Goal: Task Accomplishment & Management: Use online tool/utility

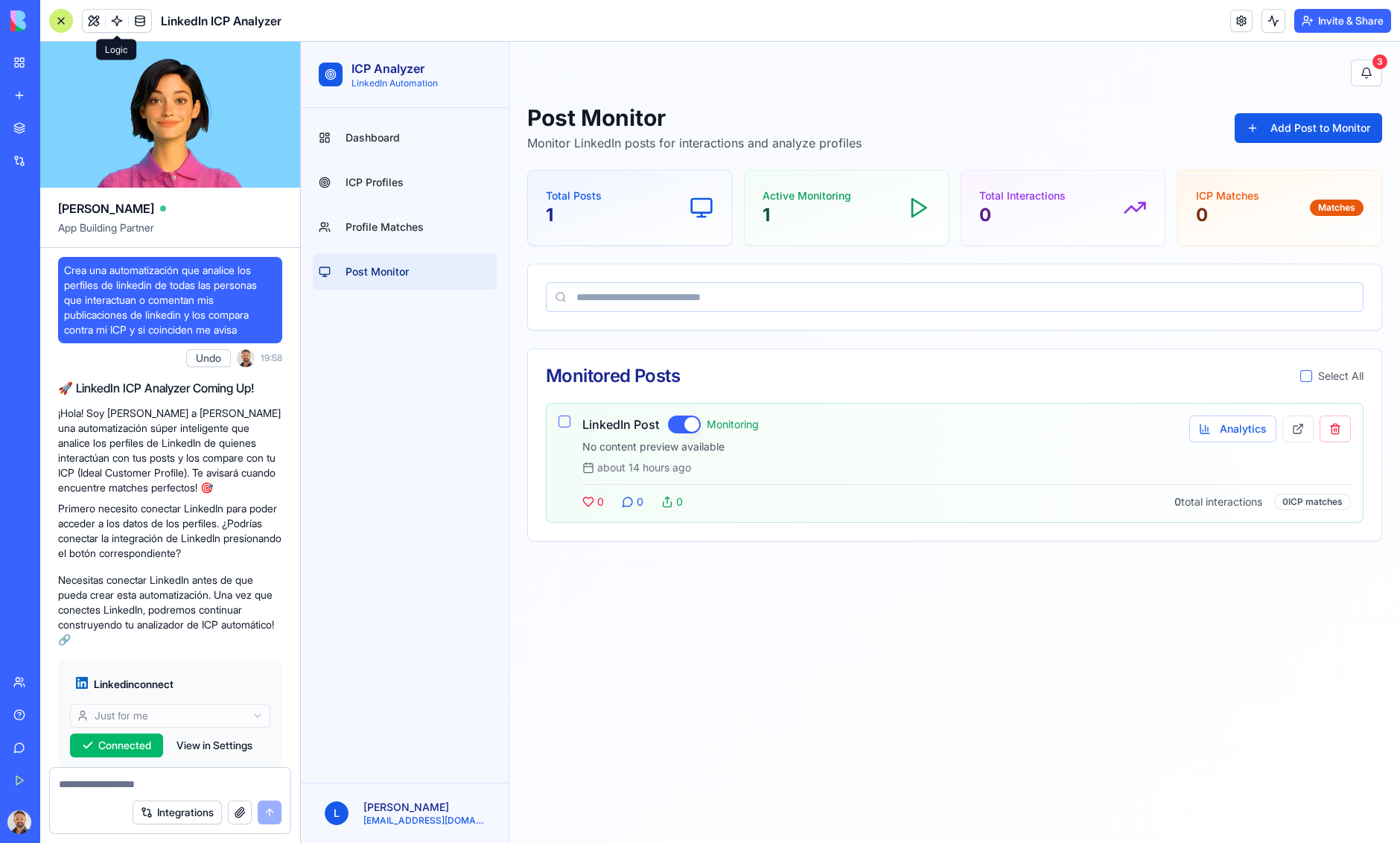
scroll to position [392, 0]
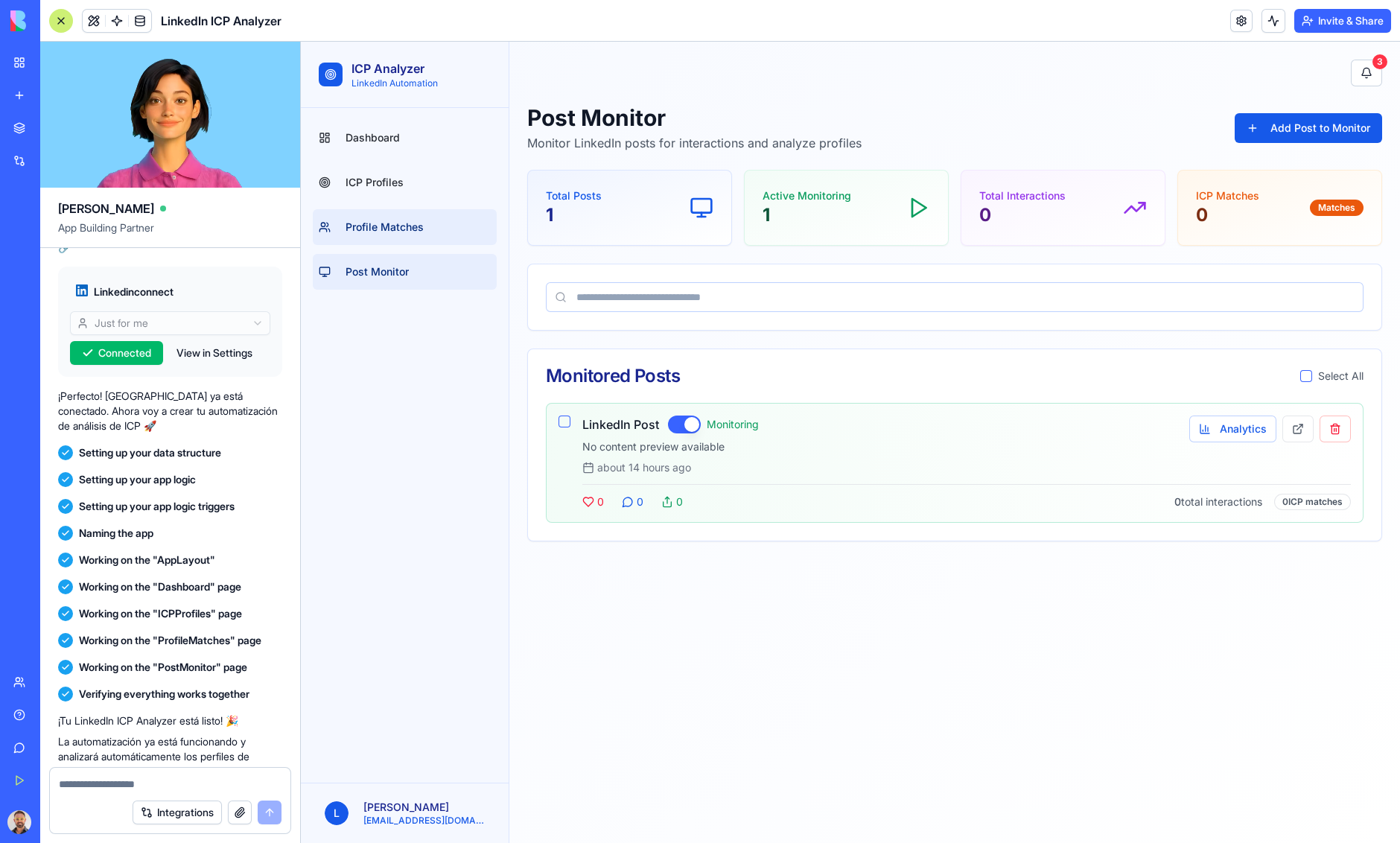
click at [395, 224] on span "Profile Matches" at bounding box center [385, 226] width 79 height 15
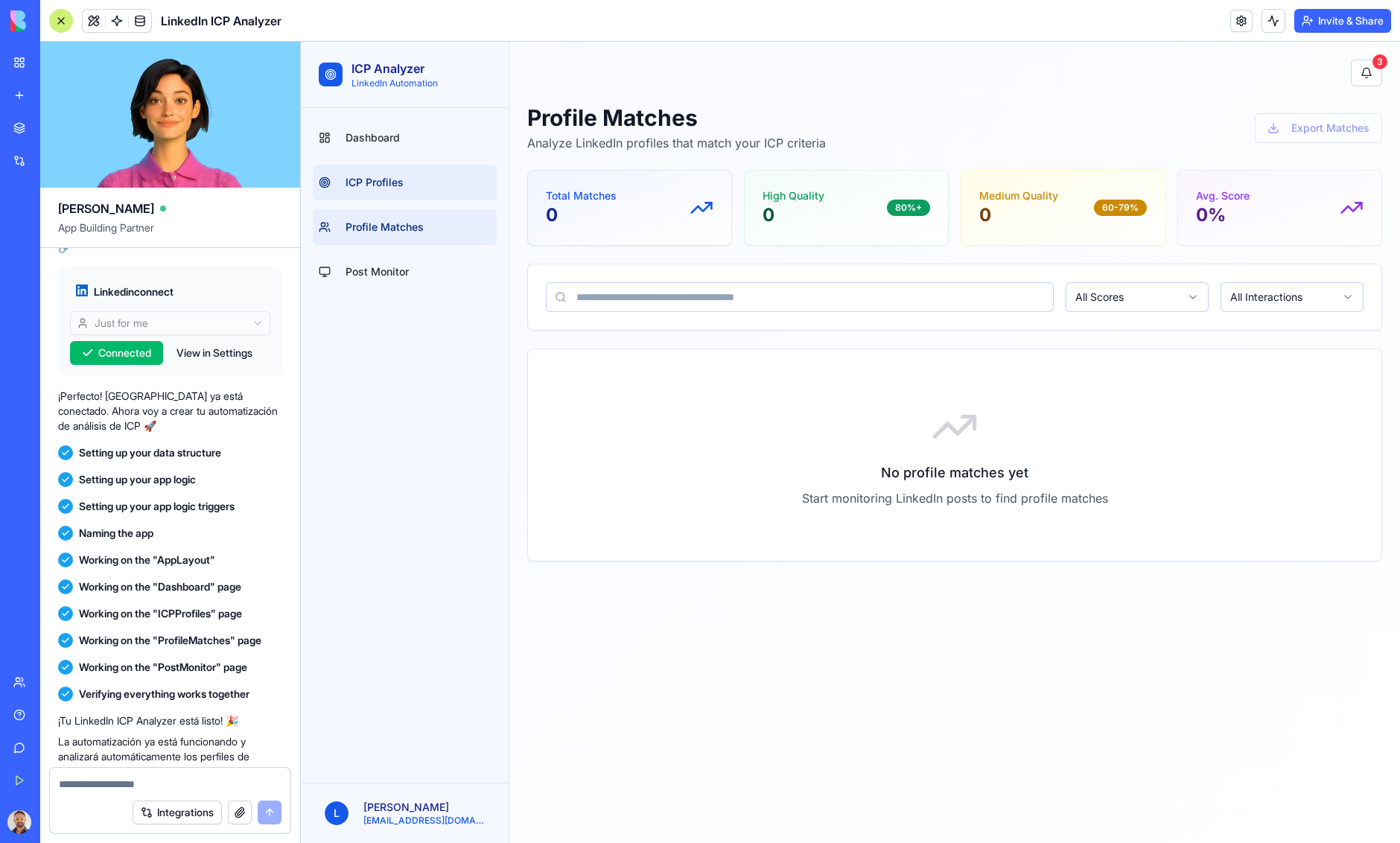
click at [418, 173] on link "ICP Profiles" at bounding box center [404, 183] width 184 height 36
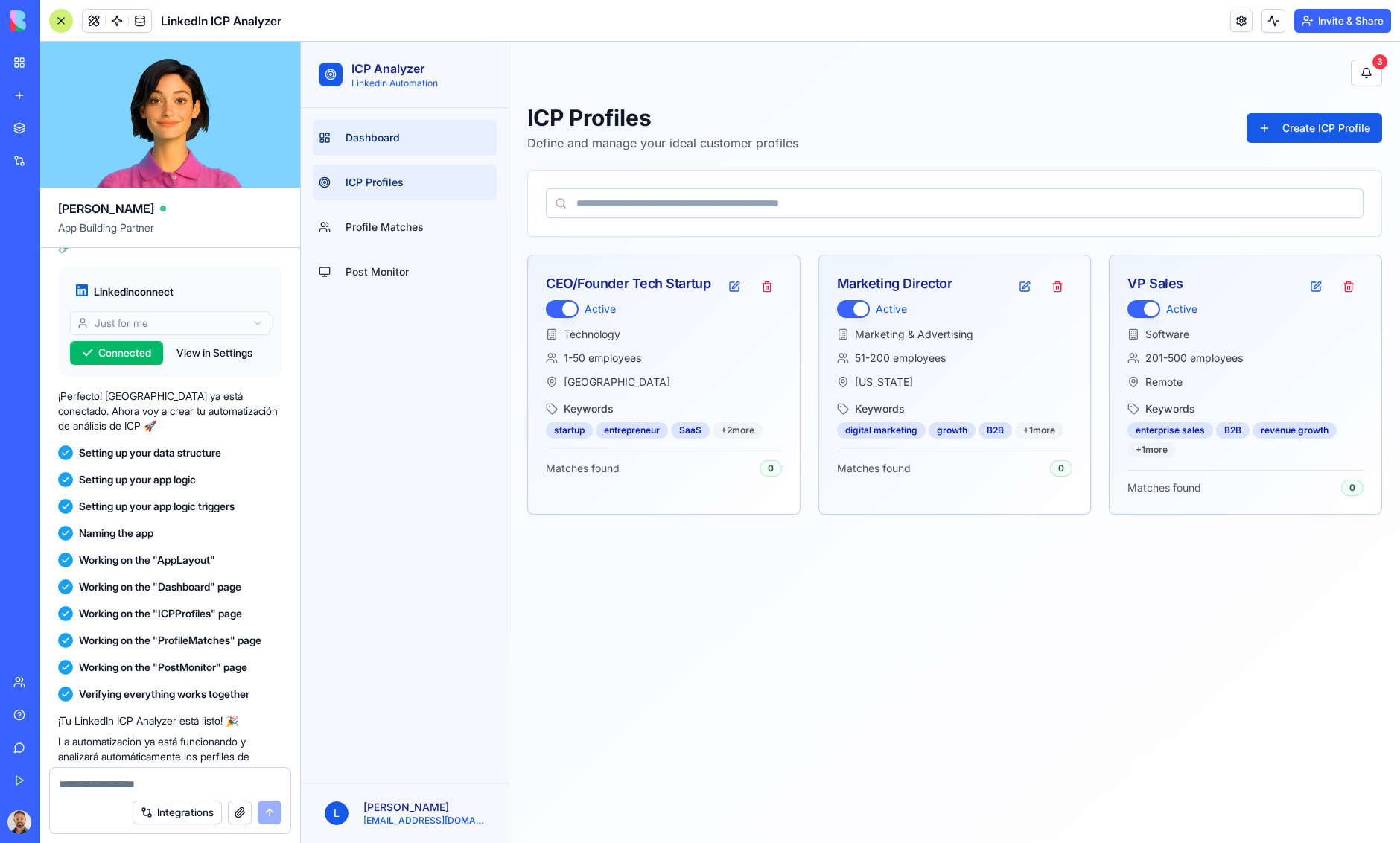
click at [417, 136] on link "Dashboard" at bounding box center [404, 137] width 184 height 36
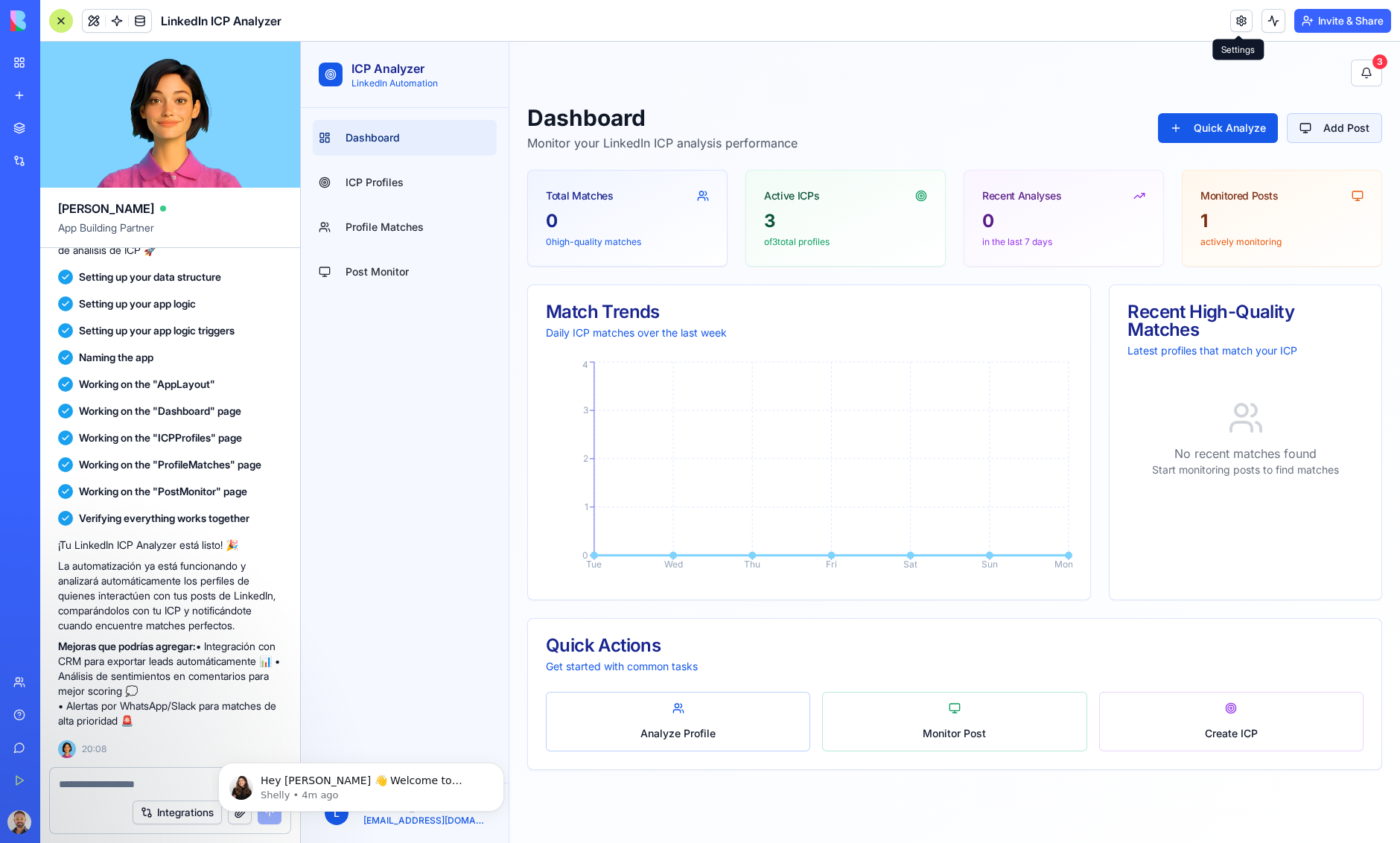
click at [1336, 131] on button "Add Post" at bounding box center [1335, 128] width 96 height 30
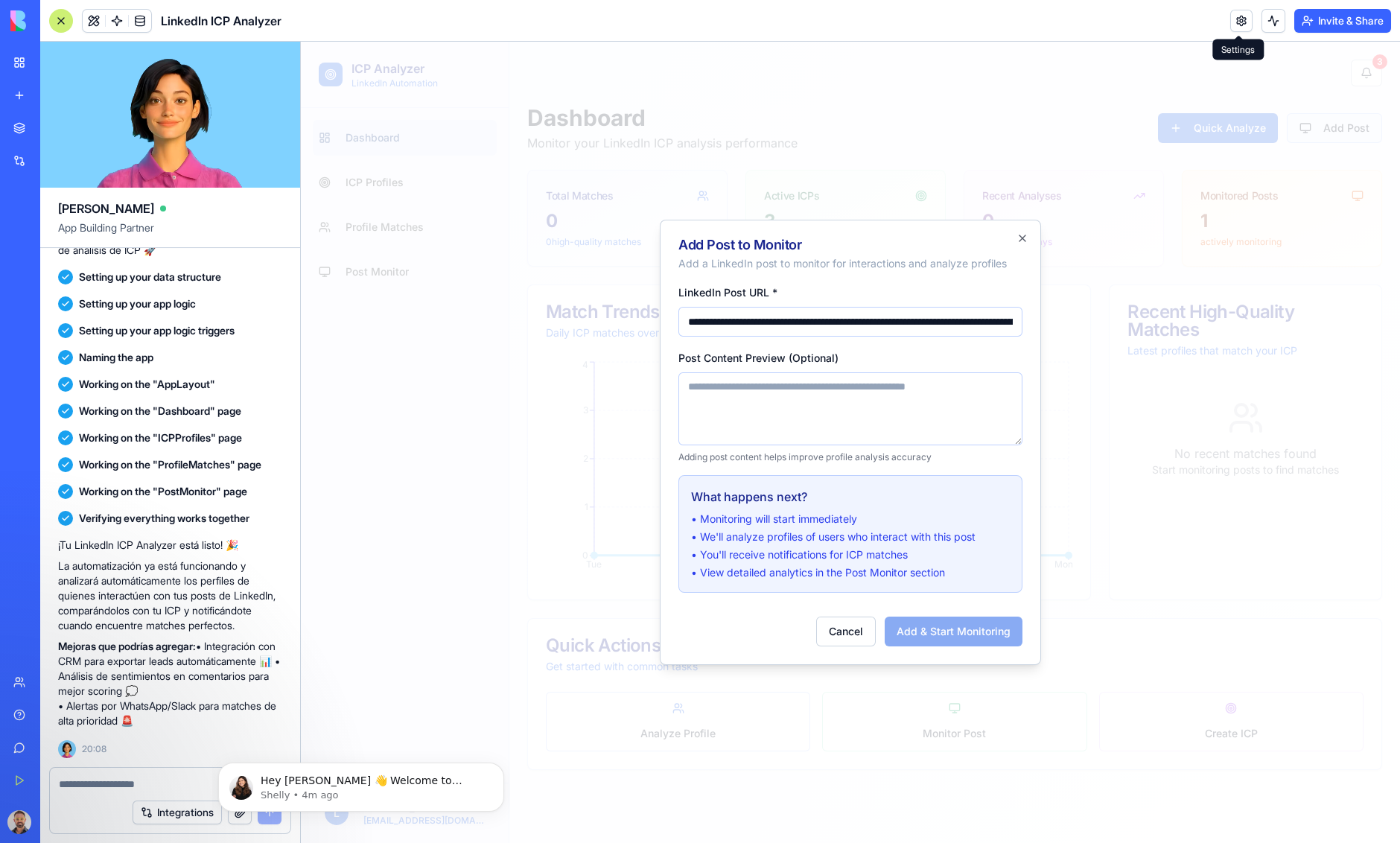
scroll to position [0, 790]
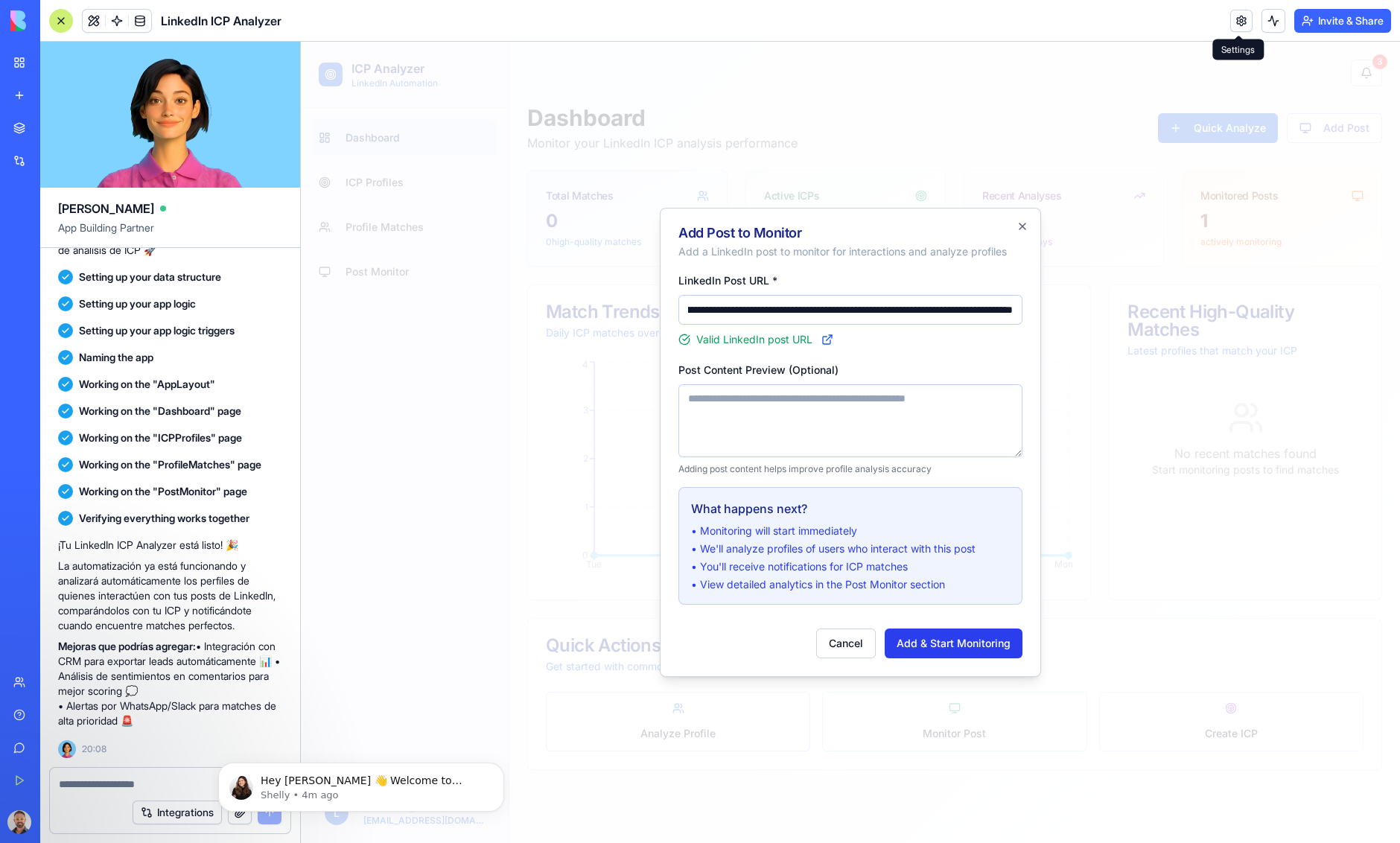
type input "**********"
click at [948, 645] on button "Add & Start Monitoring" at bounding box center [953, 642] width 137 height 30
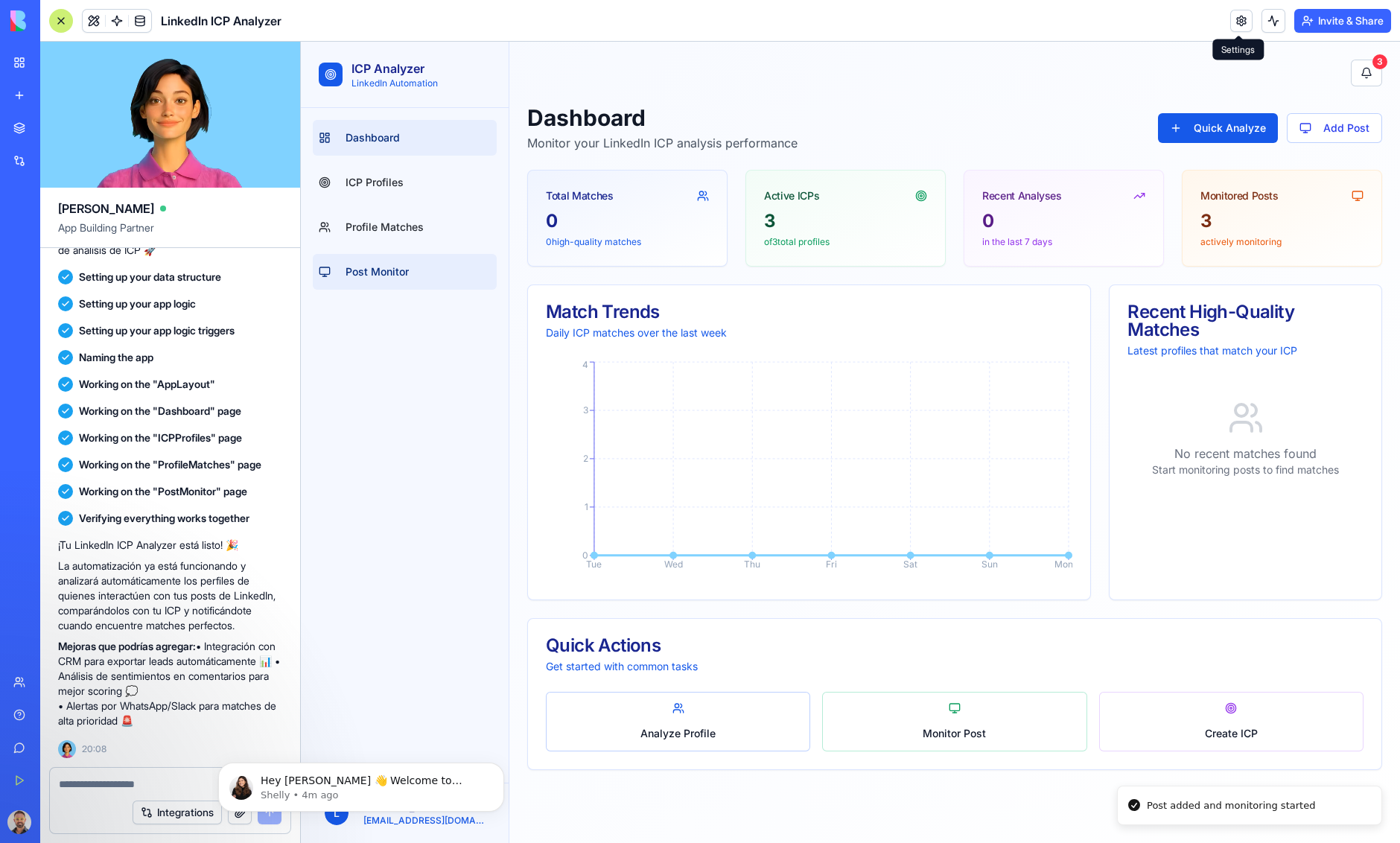
click at [394, 273] on span "Post Monitor" at bounding box center [377, 271] width 63 height 15
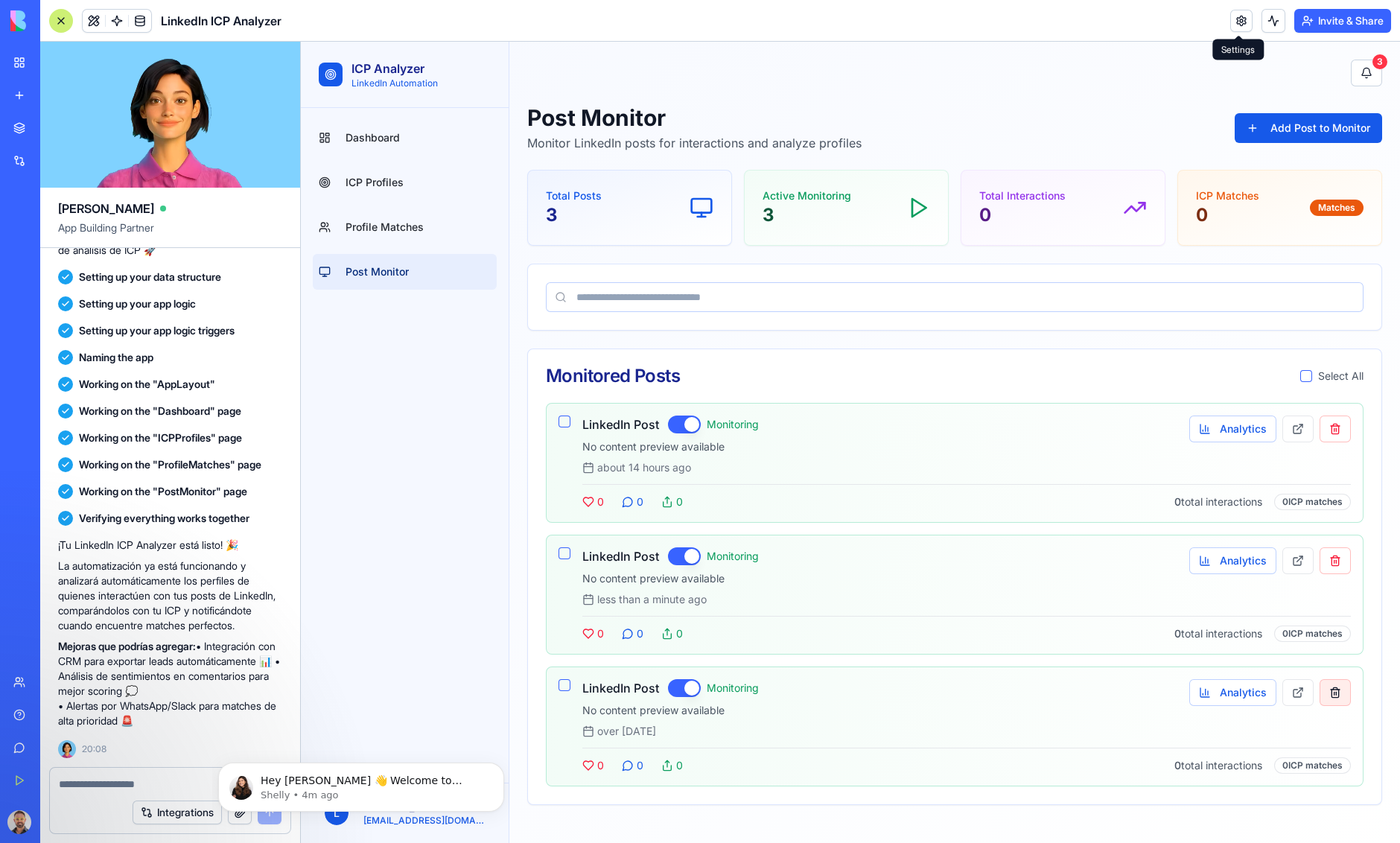
click at [1337, 693] on button at bounding box center [1335, 692] width 32 height 26
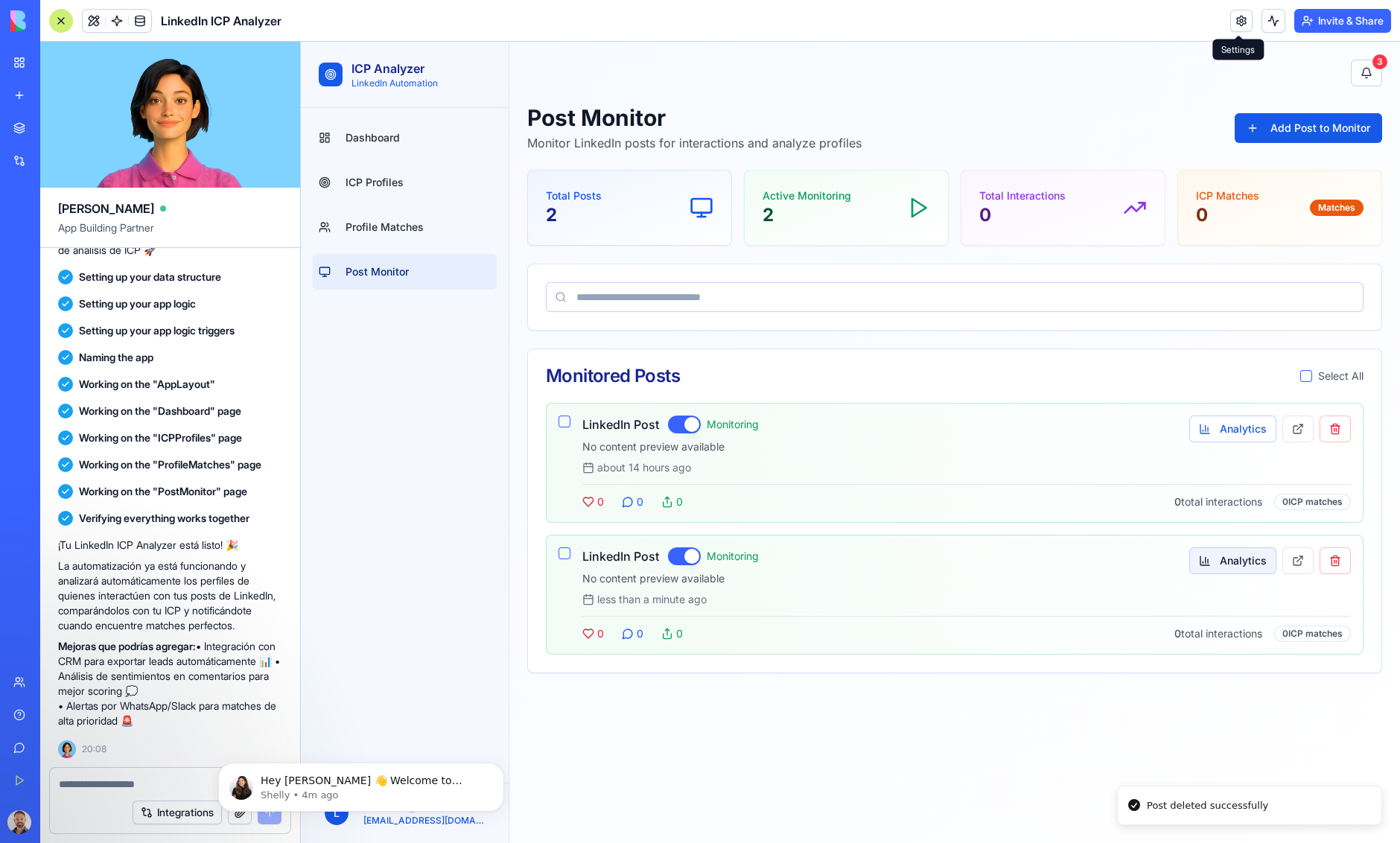
click at [1230, 558] on button "Analytics" at bounding box center [1233, 560] width 87 height 26
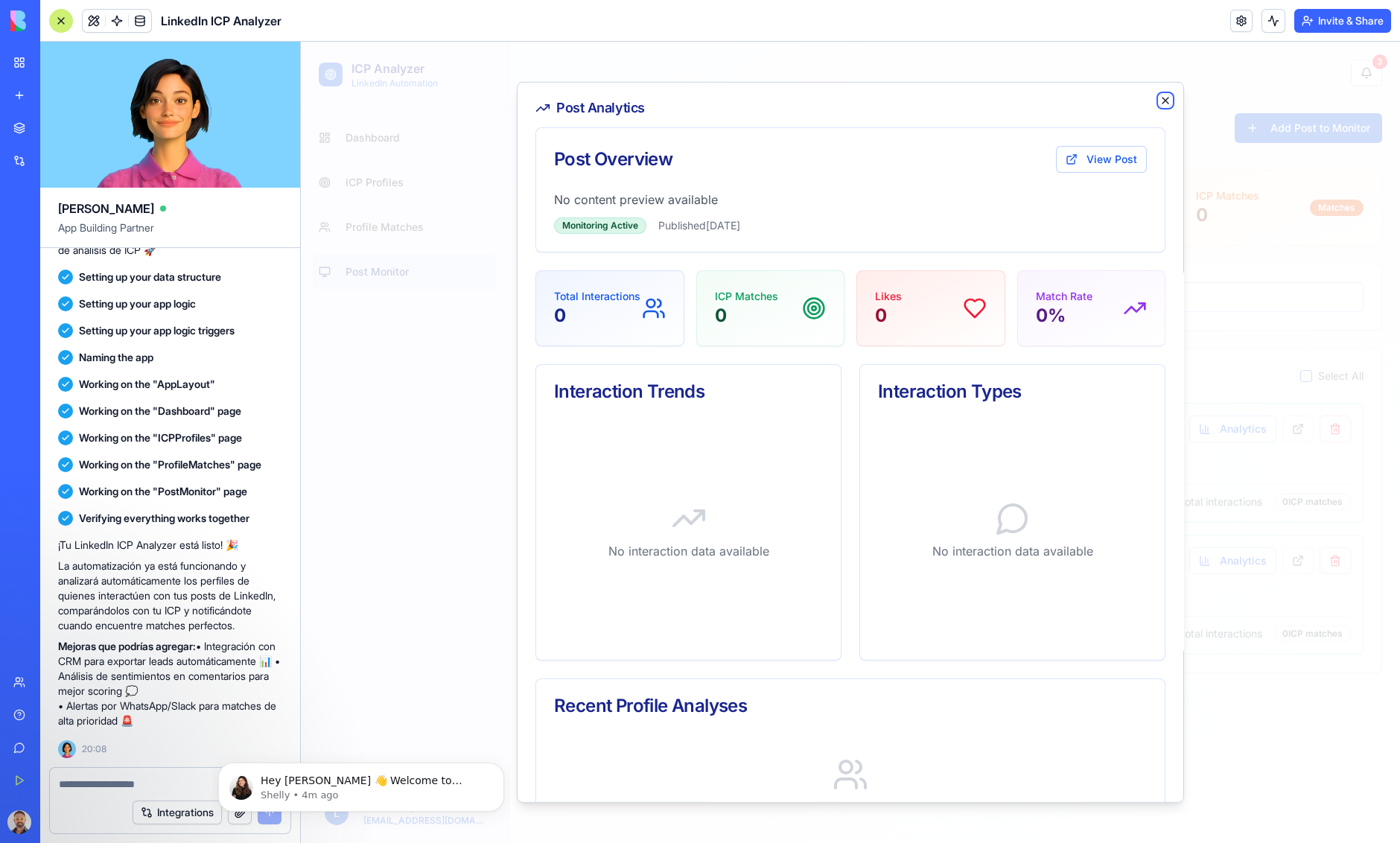
click at [1166, 101] on icon "button" at bounding box center [1165, 100] width 6 height 6
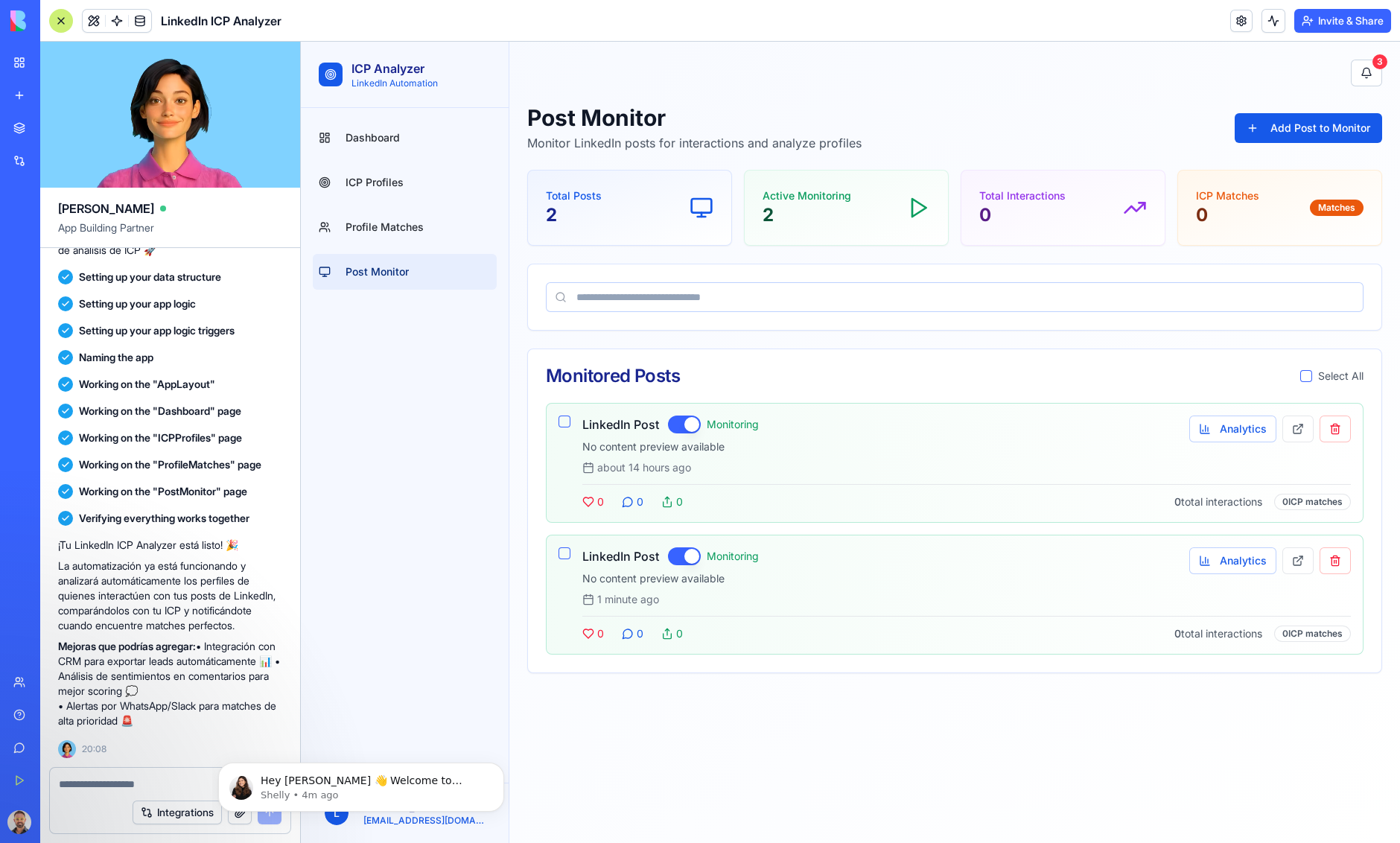
click at [96, 785] on textarea at bounding box center [170, 783] width 223 height 15
